Goal: Task Accomplishment & Management: Manage account settings

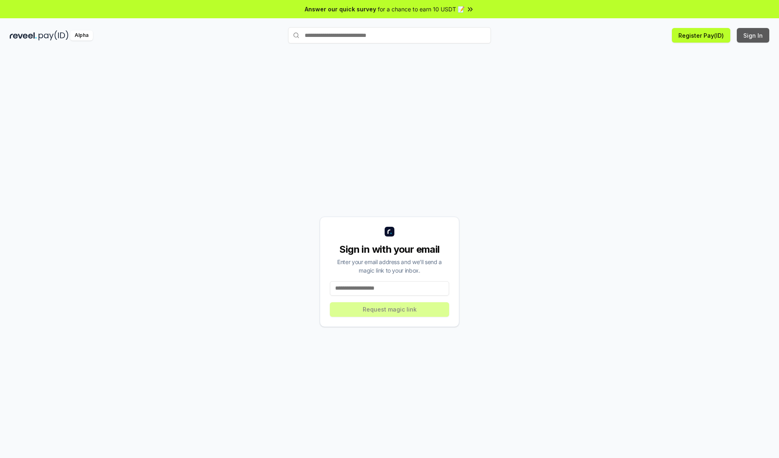
click at [753, 35] on button "Sign In" at bounding box center [752, 35] width 32 height 15
type input "**********"
click at [389, 309] on button "Request magic link" at bounding box center [389, 309] width 119 height 15
